Goal: Transaction & Acquisition: Purchase product/service

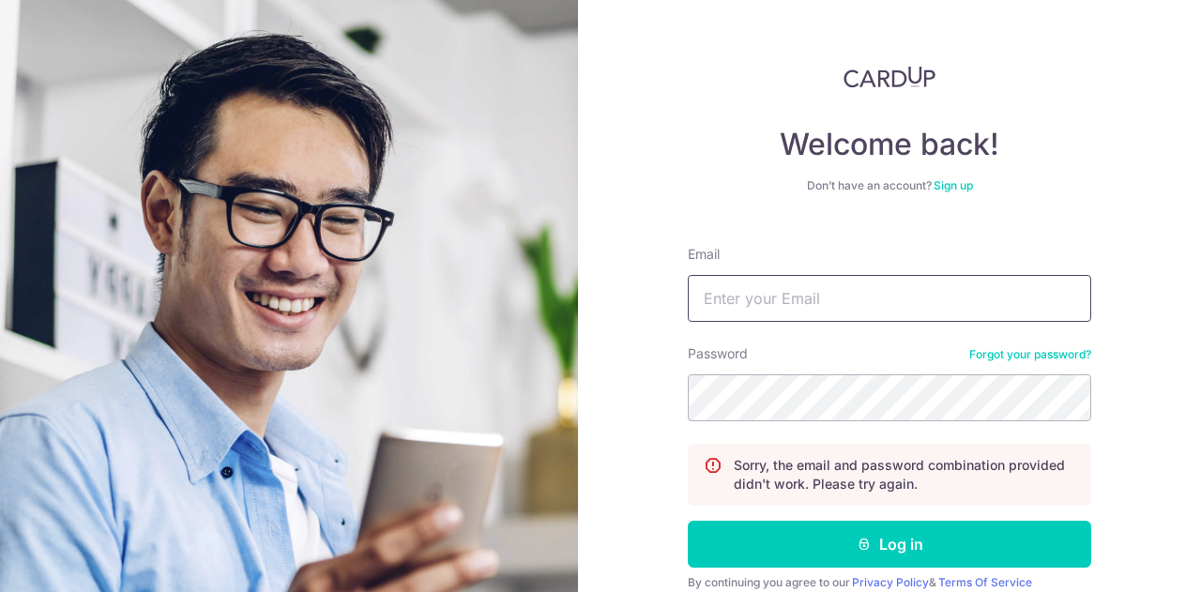
click at [829, 294] on input "Email" at bounding box center [889, 298] width 403 height 47
type input "th-phanie@hotmail.com"
click at [688, 521] on button "Log in" at bounding box center [889, 544] width 403 height 47
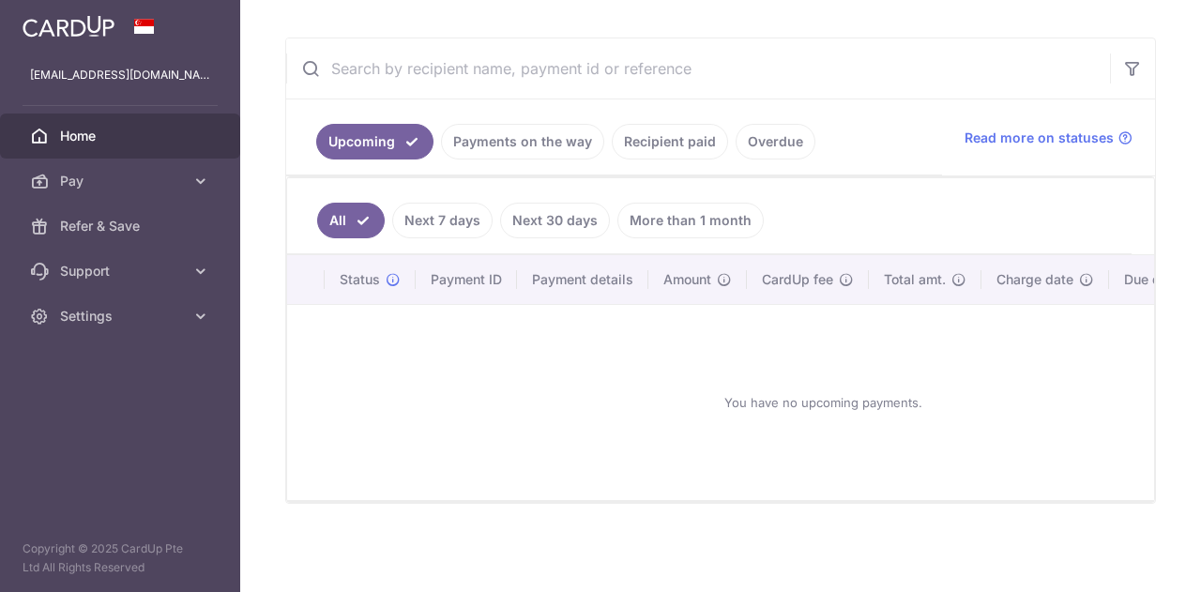
scroll to position [327, 0]
click at [718, 209] on link "More than 1 month" at bounding box center [690, 221] width 146 height 36
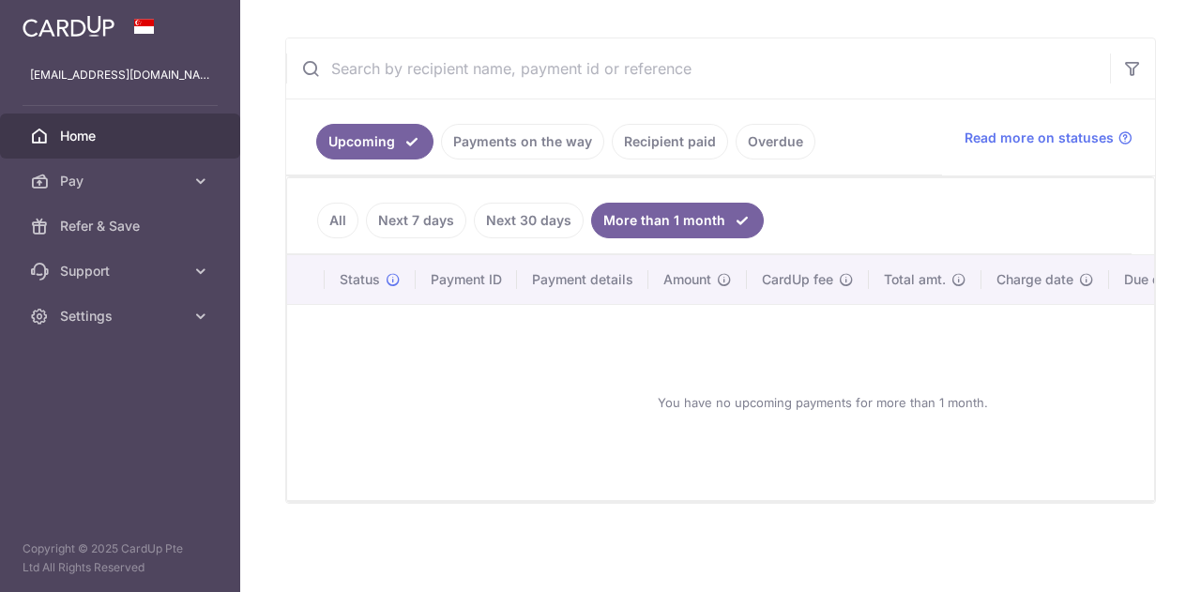
click at [552, 207] on link "Next 30 days" at bounding box center [529, 221] width 110 height 36
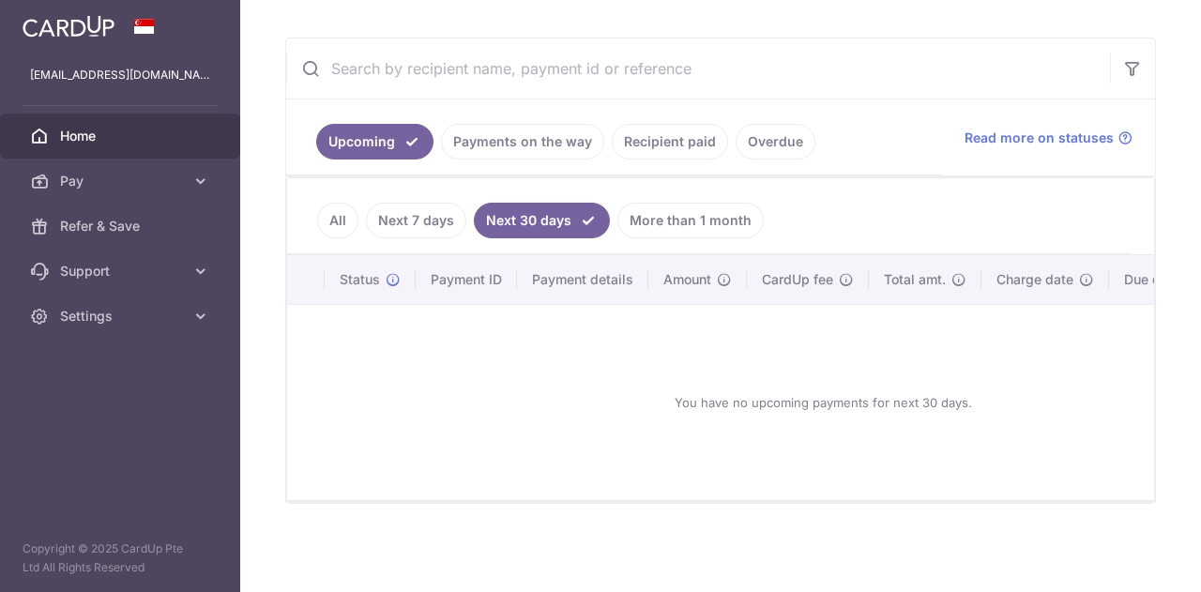
click at [430, 213] on link "Next 7 days" at bounding box center [416, 221] width 100 height 36
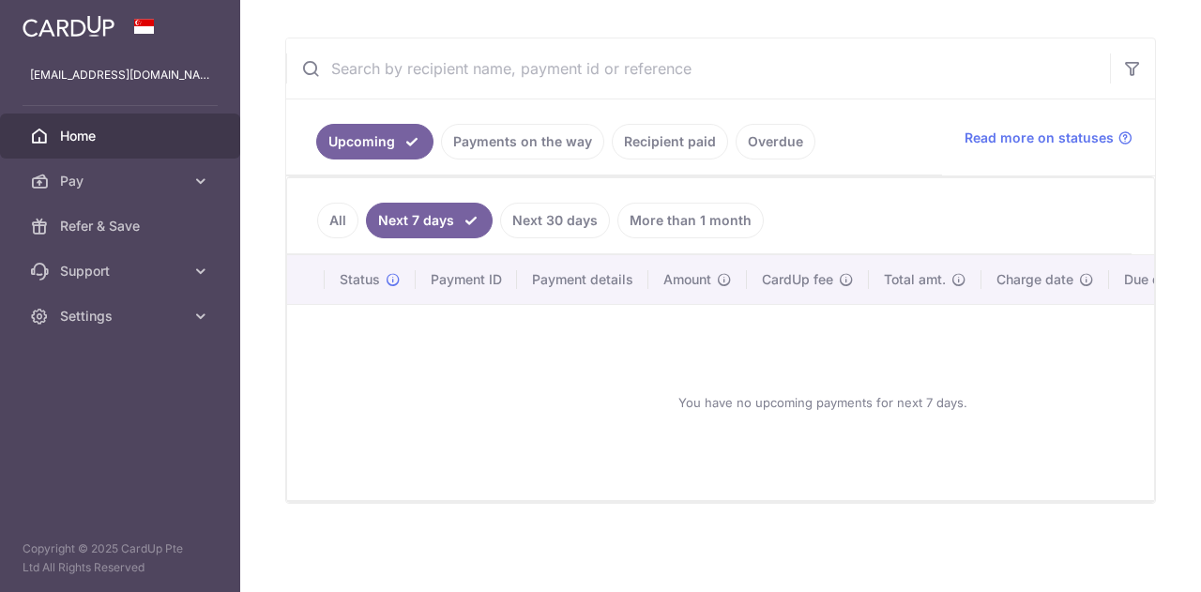
click at [324, 217] on link "All" at bounding box center [337, 221] width 41 height 36
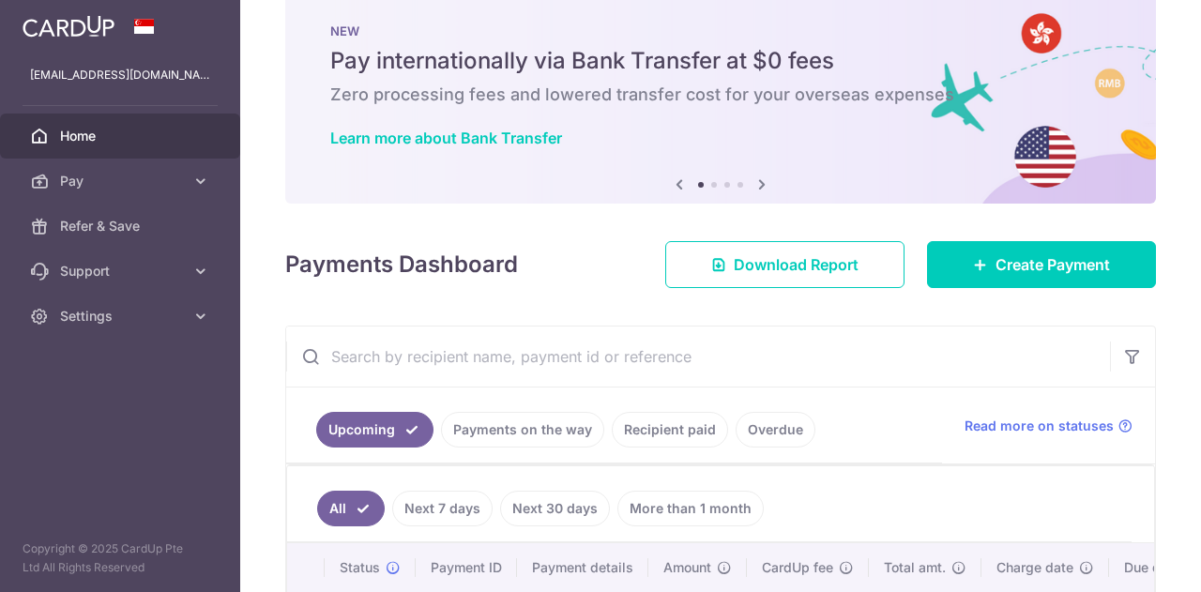
scroll to position [34, 0]
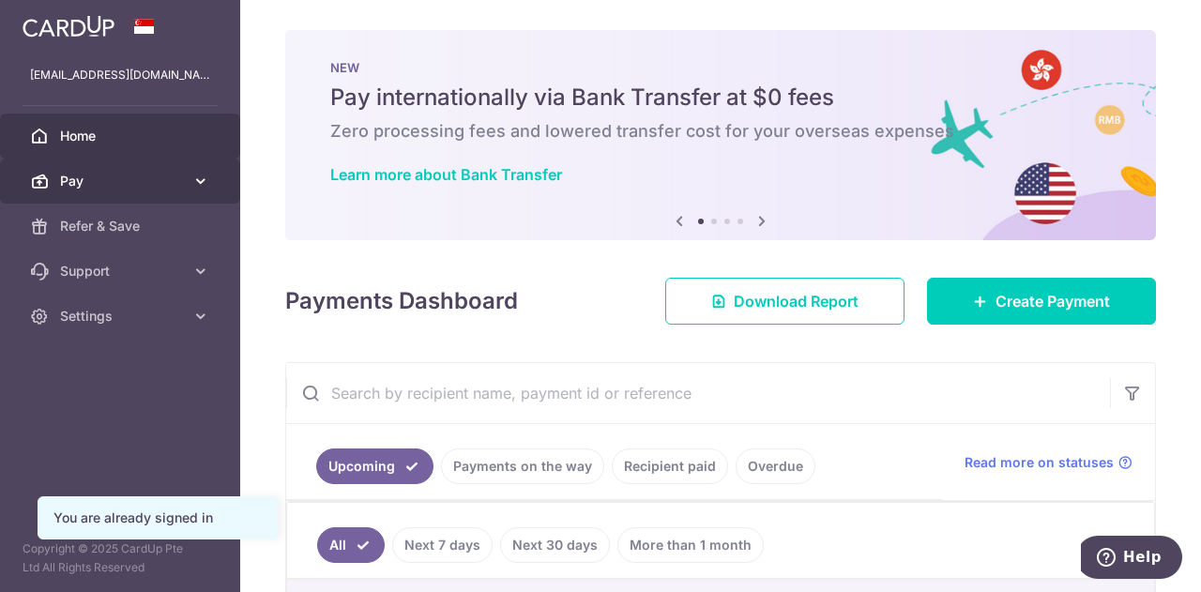
click at [169, 183] on span "Pay" at bounding box center [122, 181] width 124 height 19
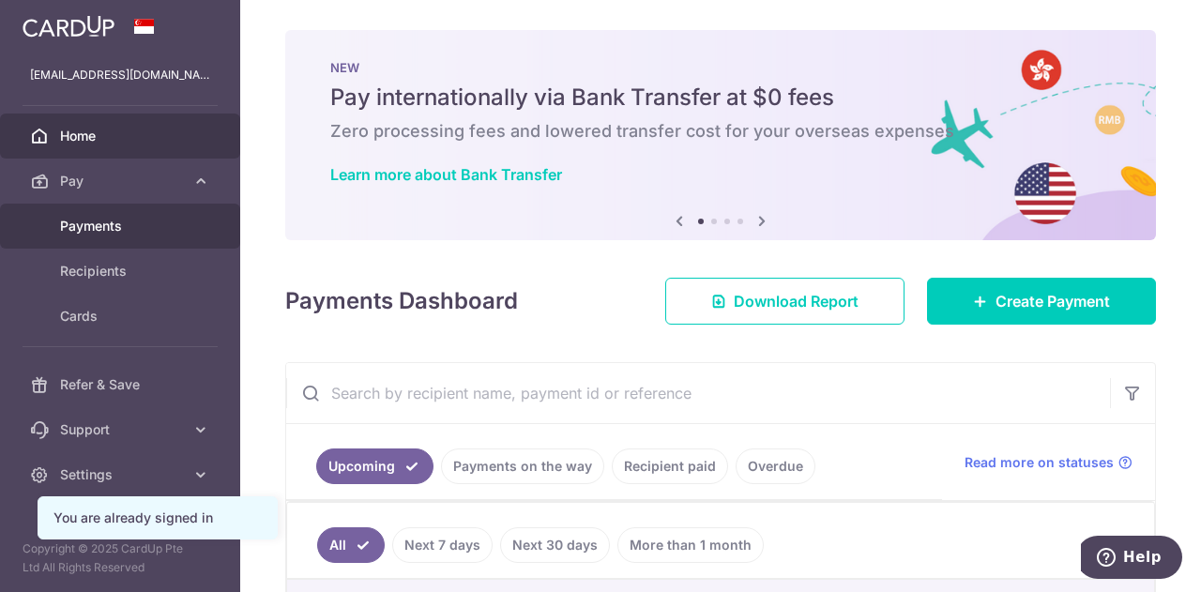
click at [114, 212] on link "Payments" at bounding box center [120, 226] width 240 height 45
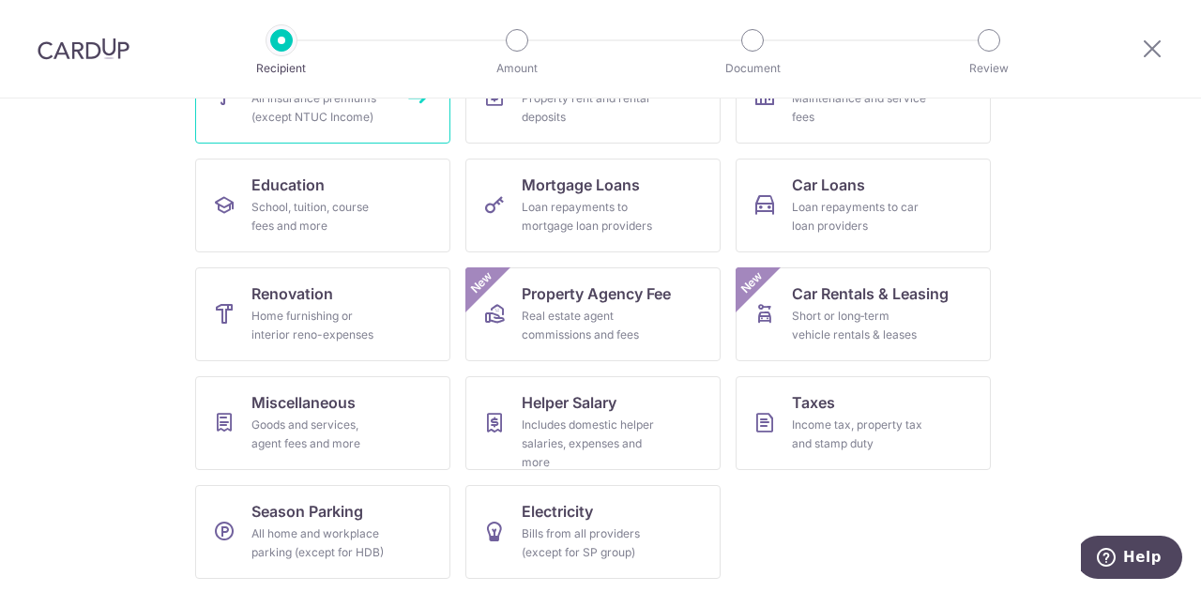
scroll to position [139, 0]
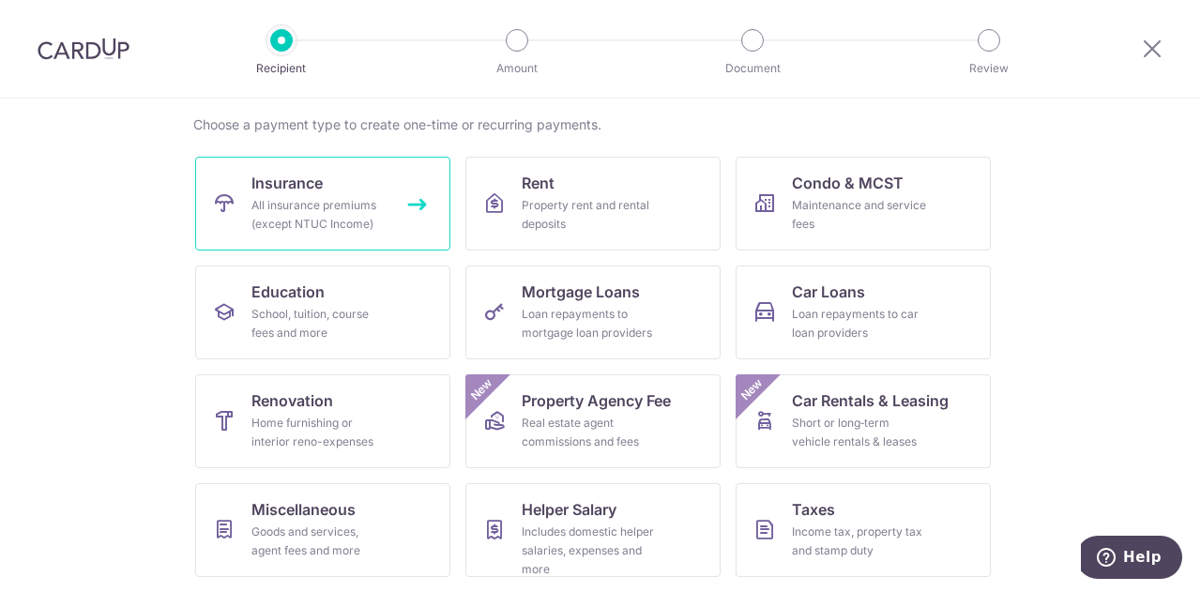
click at [330, 219] on div "All insurance premiums (except NTUC Income)" at bounding box center [318, 215] width 135 height 38
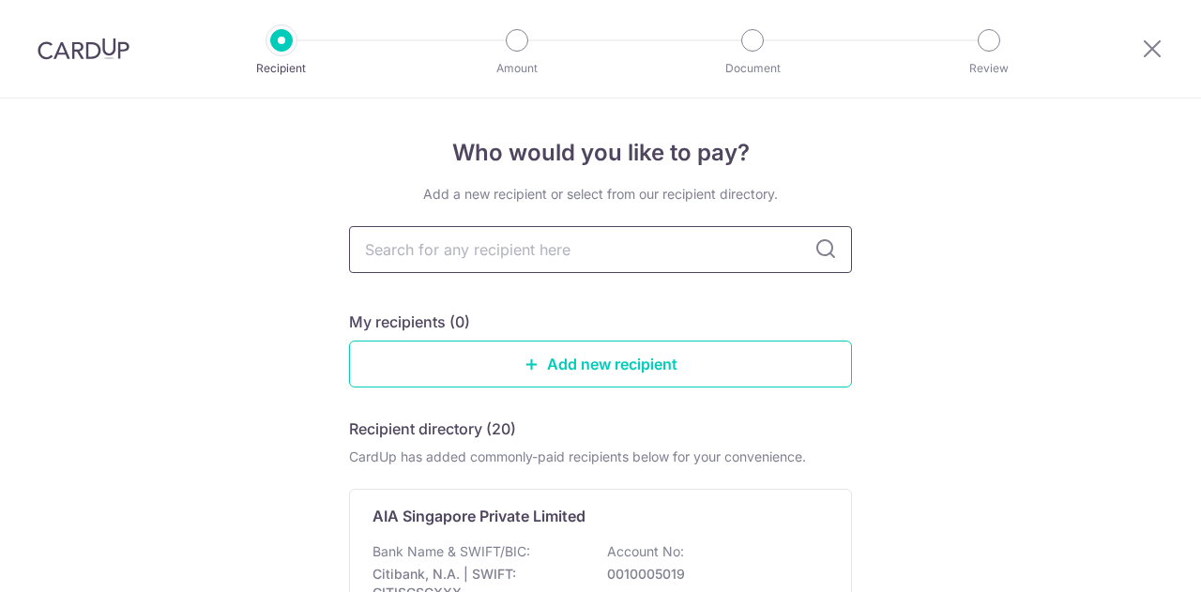
click at [521, 228] on input "text" at bounding box center [600, 249] width 503 height 47
click at [540, 247] on input "text" at bounding box center [600, 249] width 503 height 47
type input "pru"
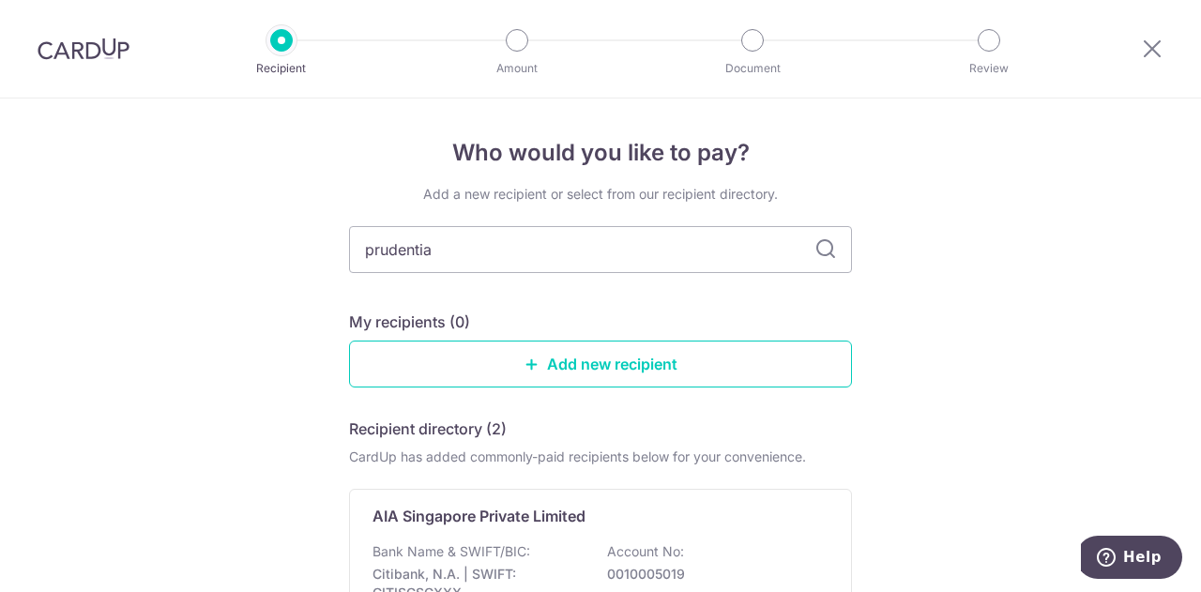
type input "prudential"
click at [816, 252] on icon at bounding box center [825, 249] width 23 height 23
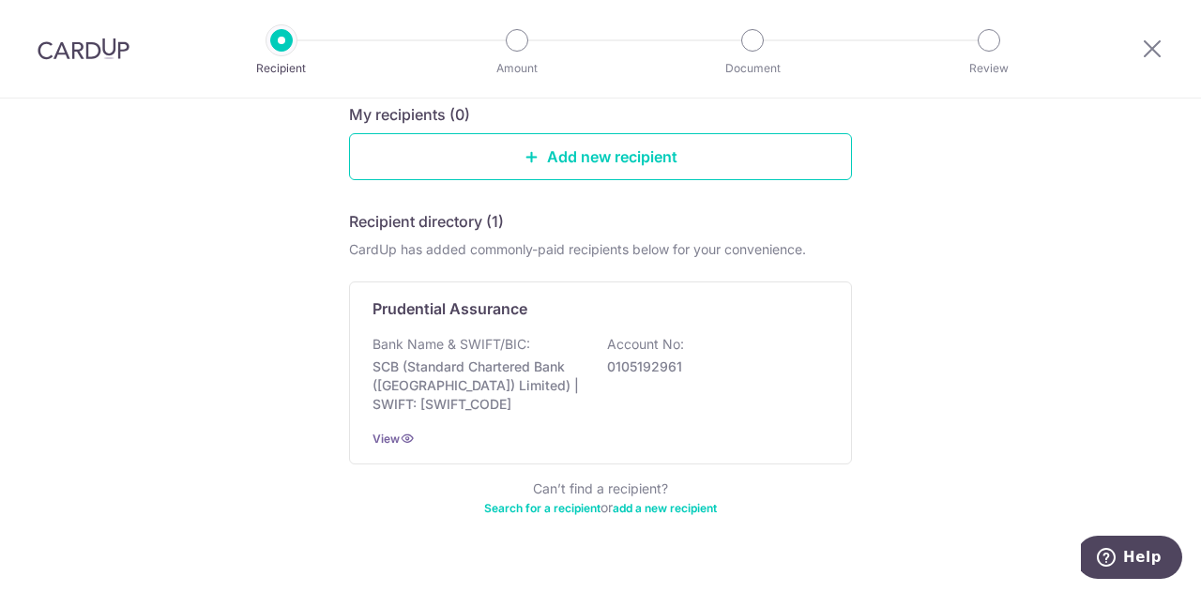
scroll to position [240, 0]
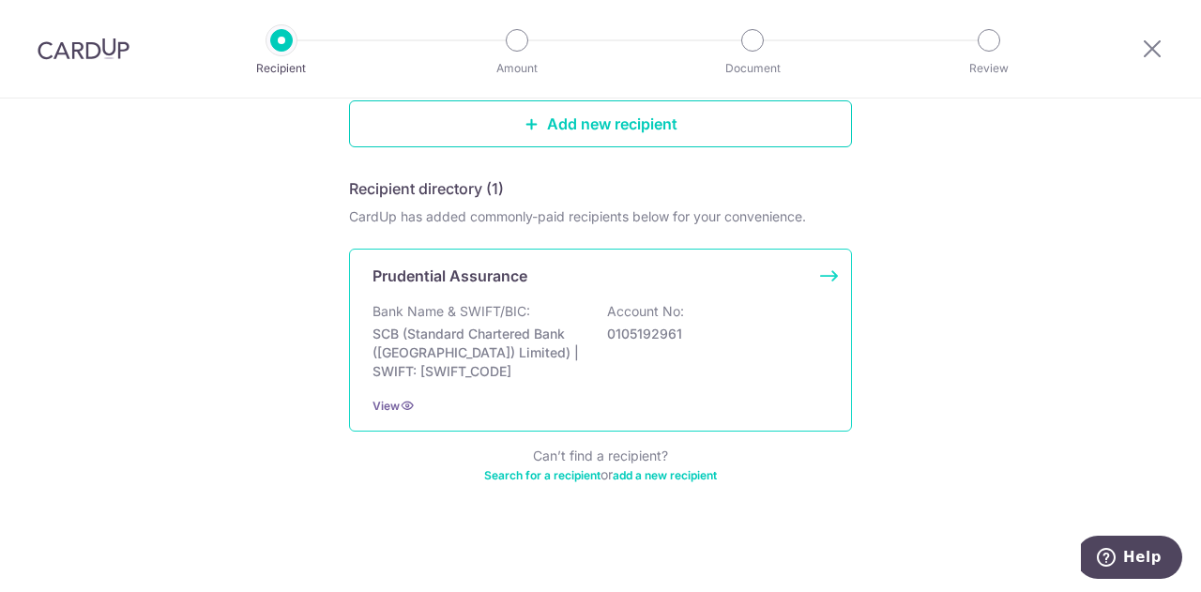
click at [458, 331] on p "SCB (Standard Chartered Bank (Singapore) Limited) | SWIFT: SCBLSG22XXX" at bounding box center [477, 353] width 210 height 56
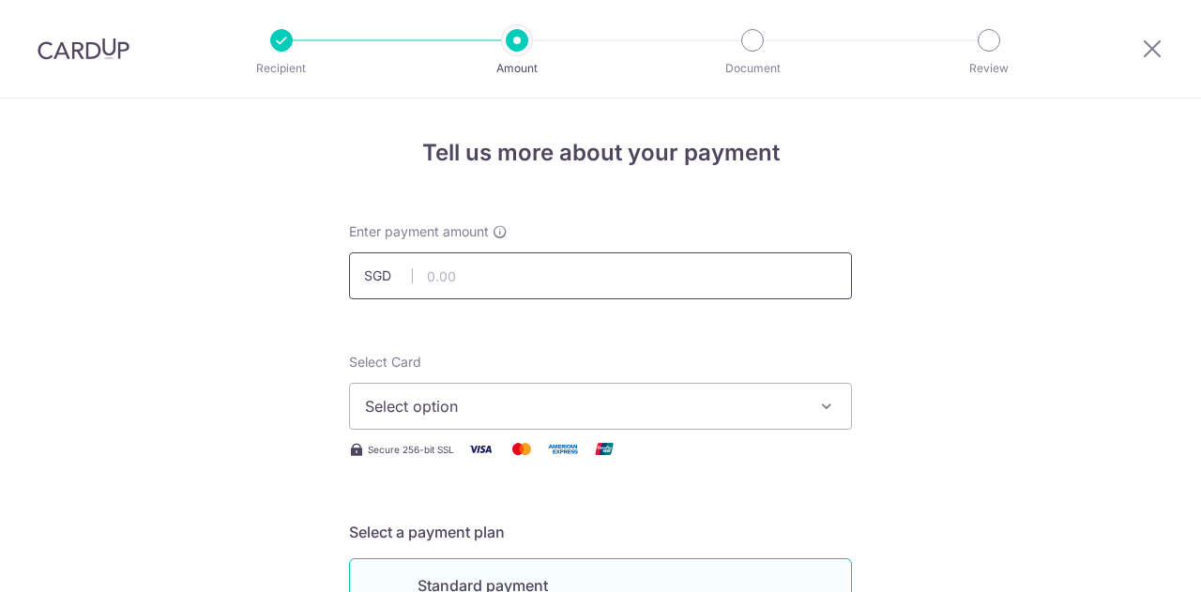
click at [655, 287] on input "text" at bounding box center [600, 275] width 503 height 47
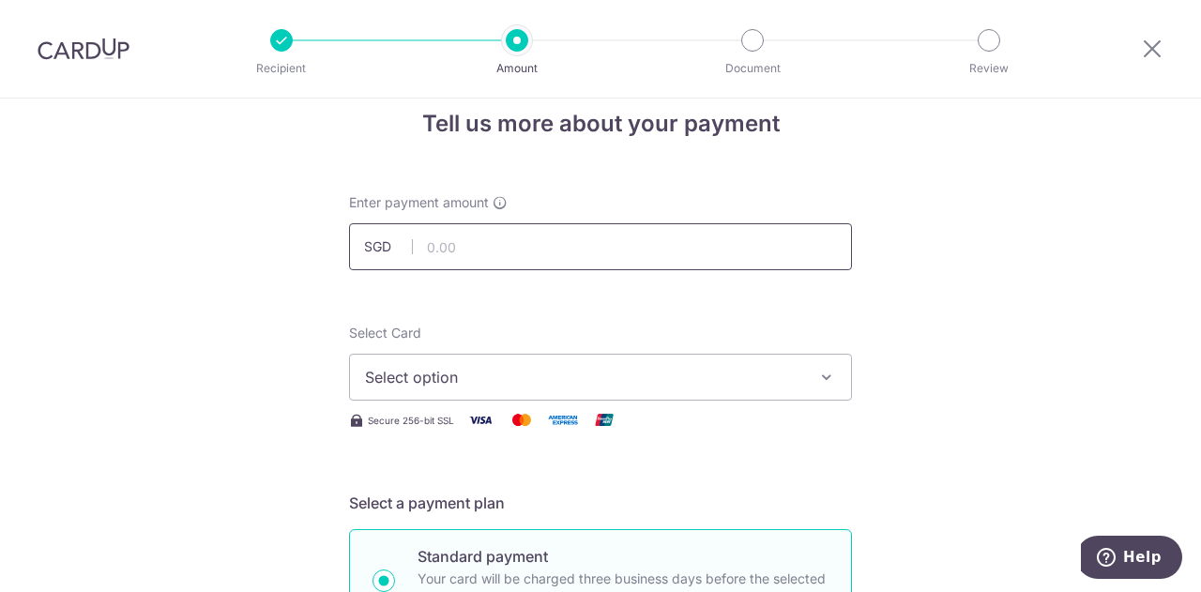
scroll to position [2, 0]
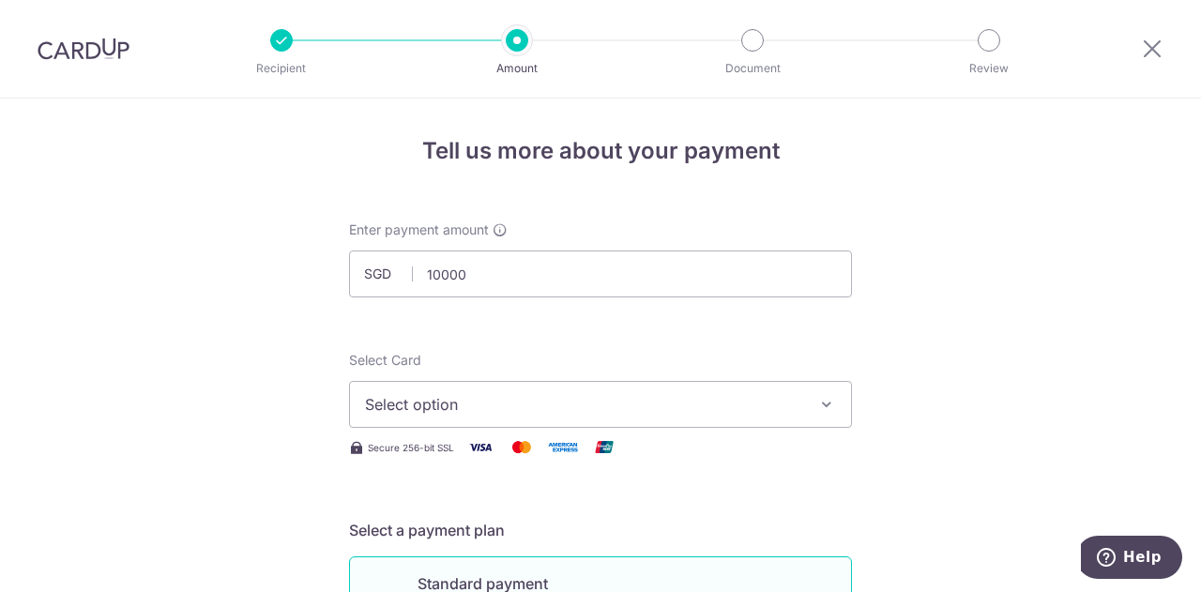
type input "10,000.00"
click at [587, 416] on button "Select option" at bounding box center [600, 404] width 503 height 47
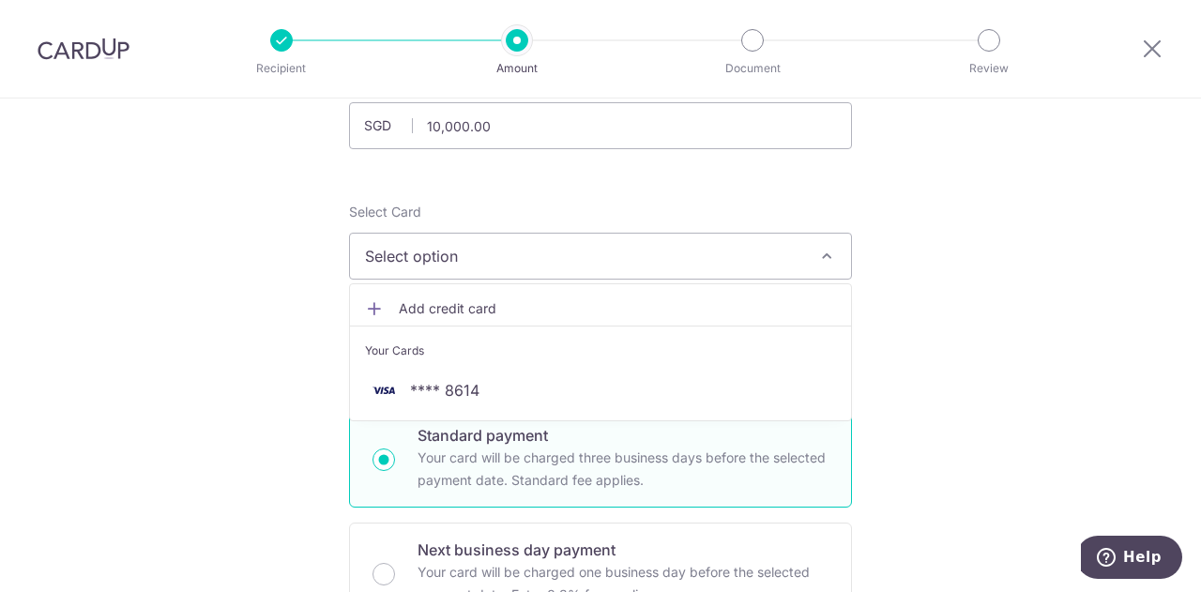
scroll to position [156, 0]
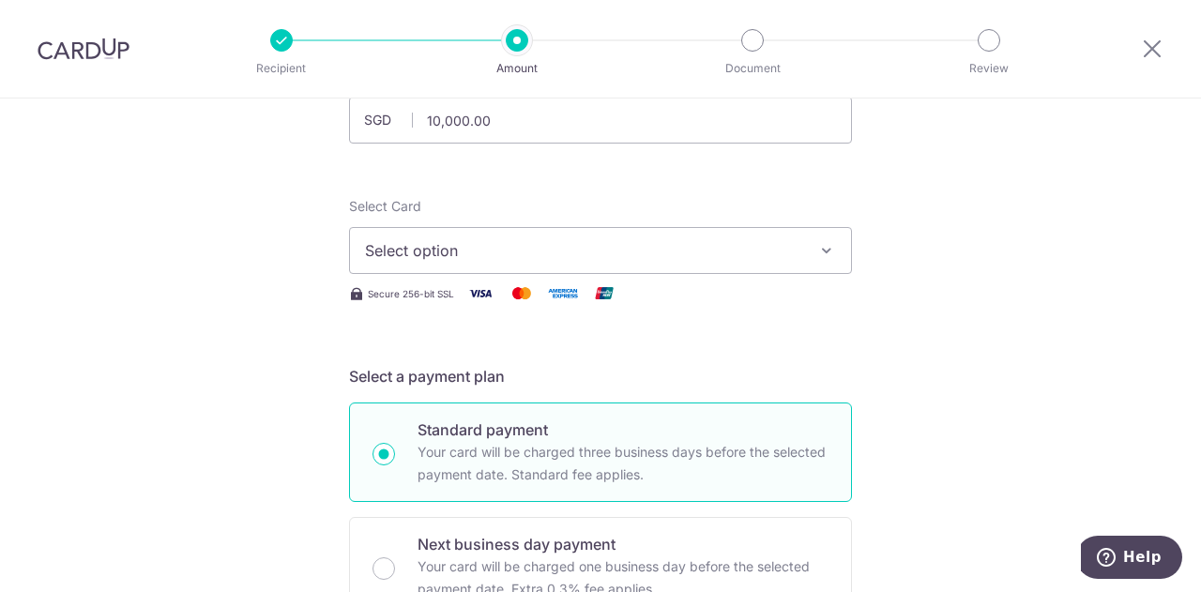
click at [716, 262] on button "Select option" at bounding box center [600, 250] width 503 height 47
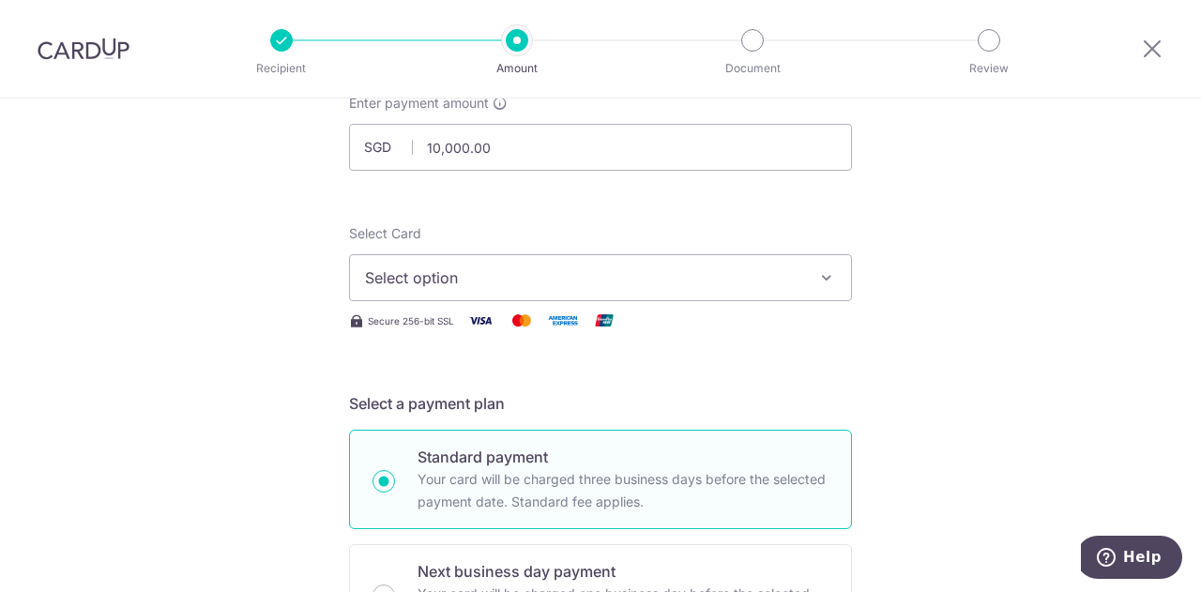
scroll to position [80, 0]
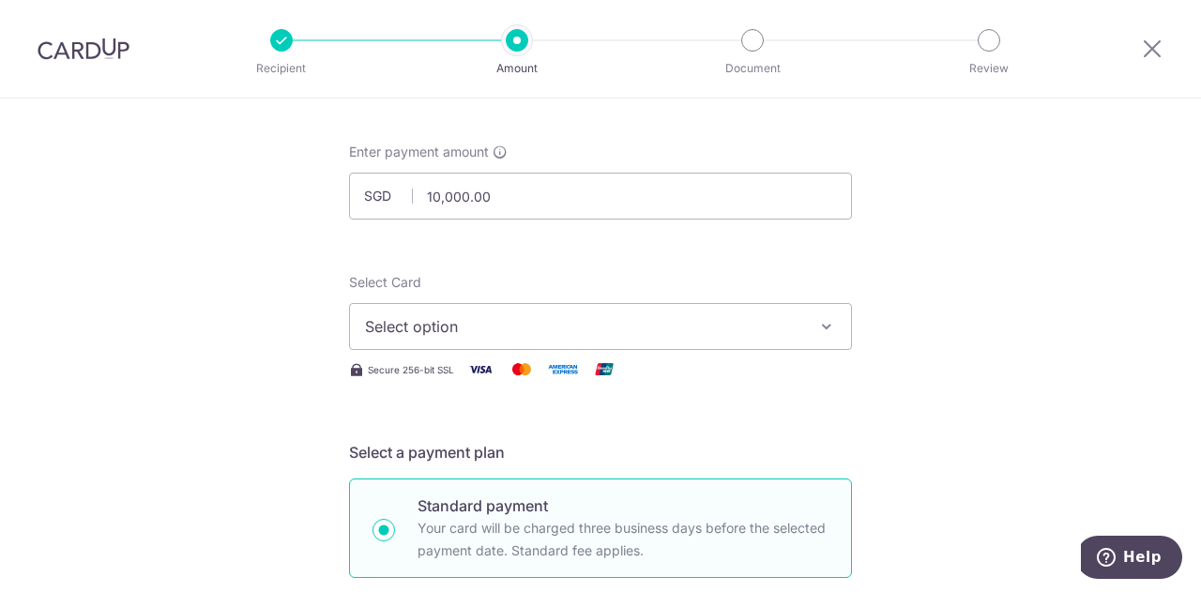
click at [681, 324] on span "Select option" at bounding box center [583, 326] width 437 height 23
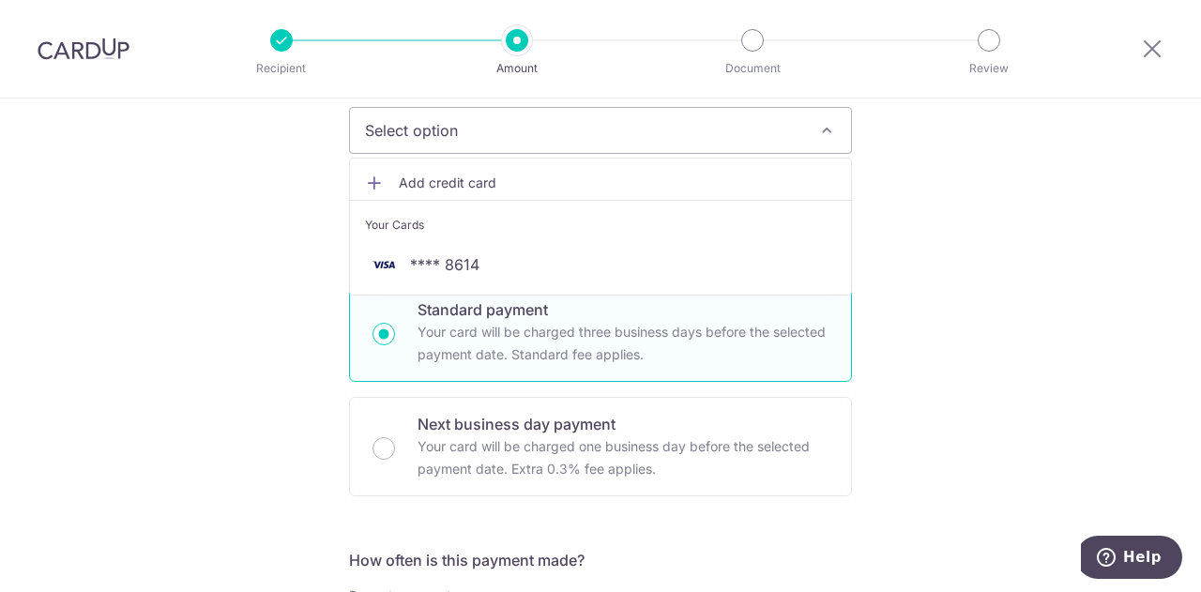
scroll to position [221, 0]
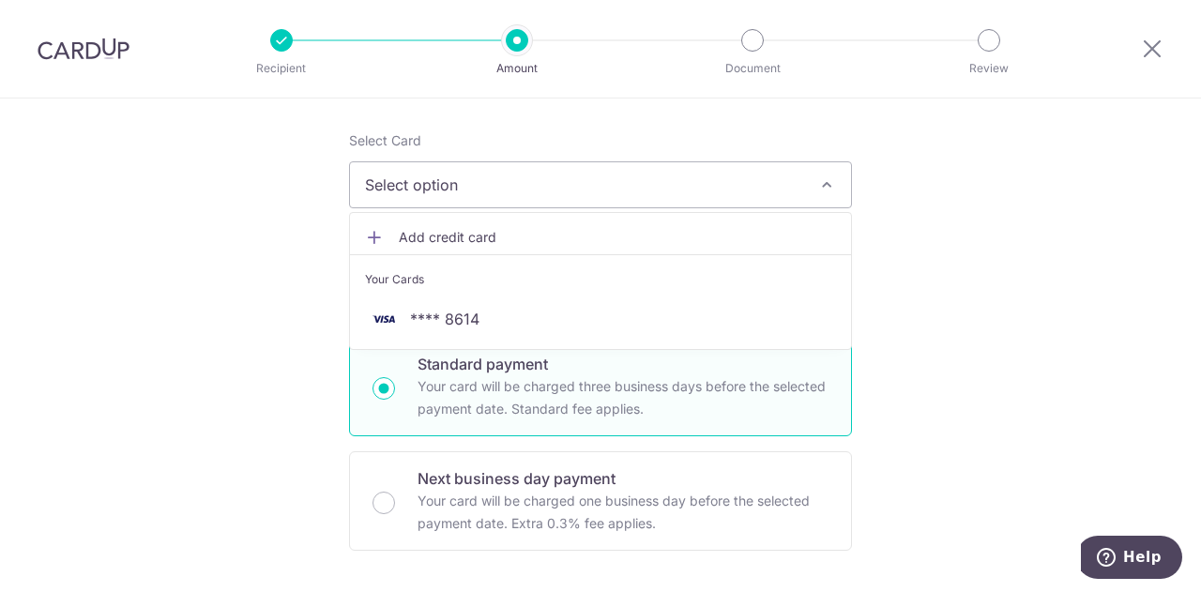
click at [534, 239] on span "Add credit card" at bounding box center [617, 237] width 437 height 19
